Goal: Task Accomplishment & Management: Manage account settings

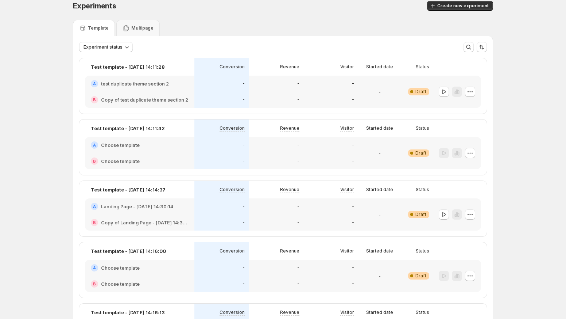
scroll to position [12, 0]
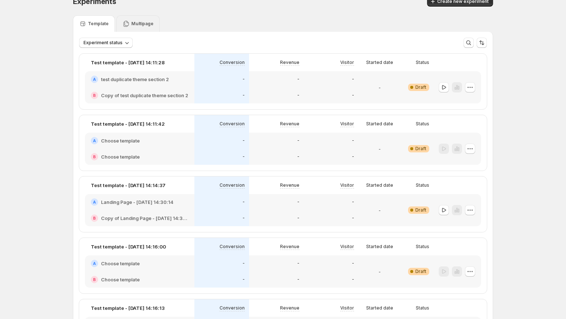
click at [134, 23] on p "Multipage" at bounding box center [142, 24] width 22 height 6
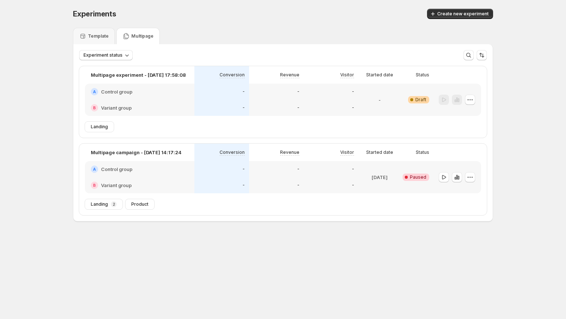
scroll to position [0, 0]
click at [444, 100] on div at bounding box center [444, 100] width 10 height 11
click at [445, 178] on icon "button" at bounding box center [444, 176] width 4 height 4
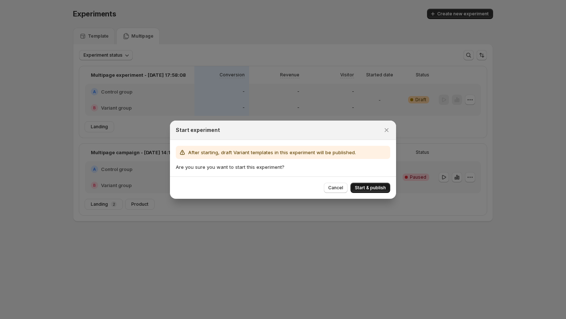
click at [357, 184] on button "Start & publish" at bounding box center [371, 187] width 40 height 10
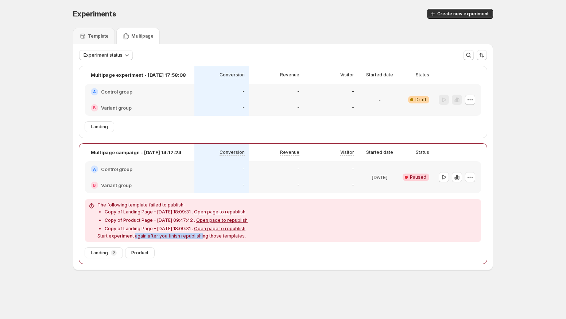
drag, startPoint x: 134, startPoint y: 234, endPoint x: 202, endPoint y: 234, distance: 68.3
click at [202, 234] on p "Start experiment again after you finish republishing those templates." at bounding box center [172, 236] width 150 height 6
click at [220, 237] on p "Start experiment again after you finish republishing those templates." at bounding box center [172, 236] width 150 height 6
click at [224, 211] on span "Open page to republish" at bounding box center [219, 211] width 51 height 5
click at [223, 218] on span "Open page to republish" at bounding box center [221, 219] width 51 height 5
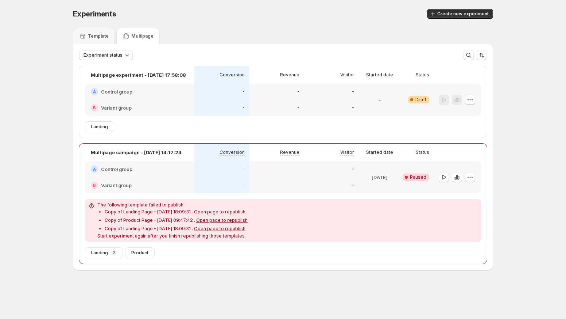
click at [223, 228] on span "Open page to republish" at bounding box center [219, 228] width 51 height 5
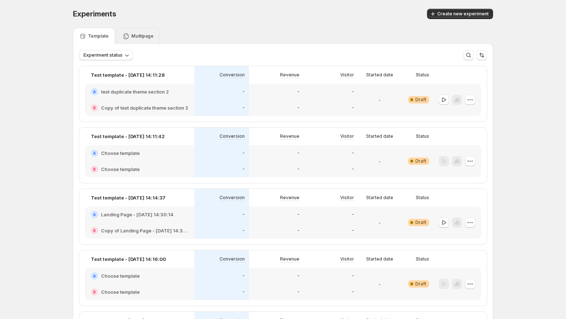
click at [143, 38] on p "Multipage" at bounding box center [142, 36] width 22 height 6
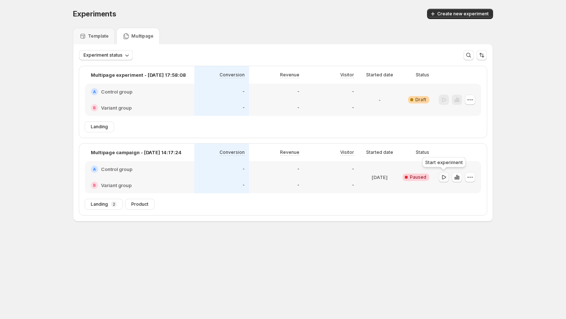
click at [442, 175] on icon "button" at bounding box center [444, 176] width 7 height 7
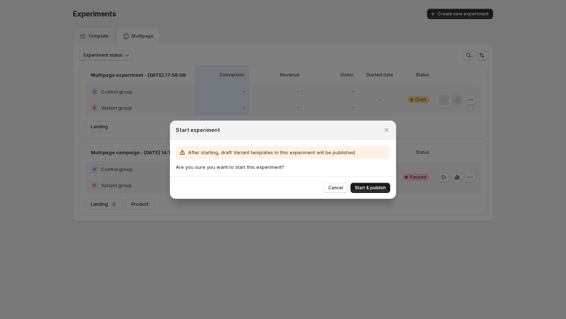
click at [379, 185] on span "Start & publish" at bounding box center [370, 188] width 31 height 6
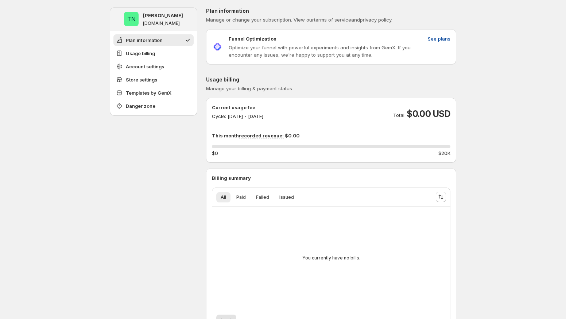
click at [438, 41] on span "See plans" at bounding box center [439, 38] width 23 height 7
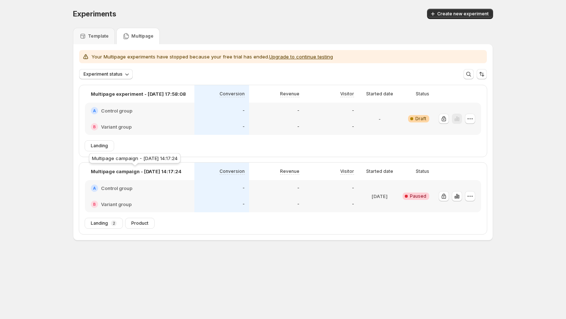
click at [141, 172] on p "Multipage campaign - [DATE] 14:17:24" at bounding box center [136, 171] width 91 height 7
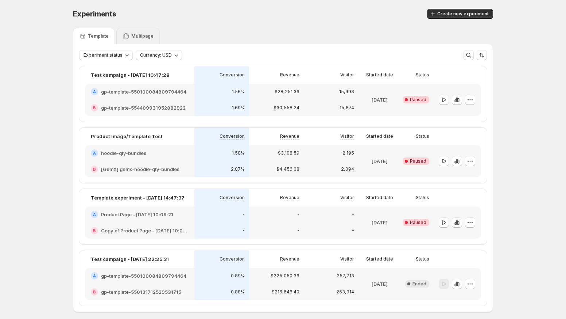
click at [132, 35] on p "Multipage" at bounding box center [142, 36] width 22 height 6
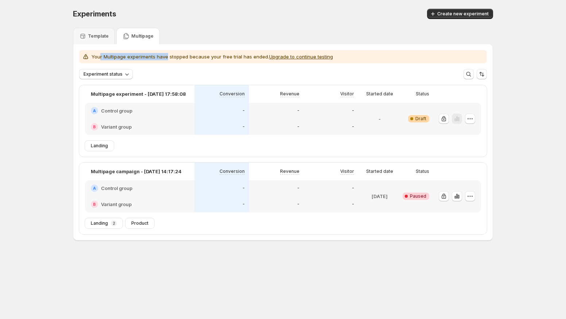
drag, startPoint x: 107, startPoint y: 54, endPoint x: 172, endPoint y: 54, distance: 64.6
click at [172, 54] on p "Your Multipage experiments have stopped because your free trial has ended. Upgr…" at bounding box center [213, 56] width 242 height 7
click at [220, 58] on p "Your Multipage experiments have stopped because your free trial has ended. Upgr…" at bounding box center [213, 56] width 242 height 7
